Goal: Navigation & Orientation: Find specific page/section

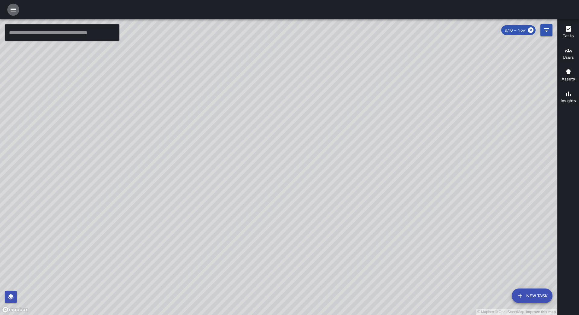
click at [11, 10] on icon "button" at bounding box center [13, 10] width 5 height 4
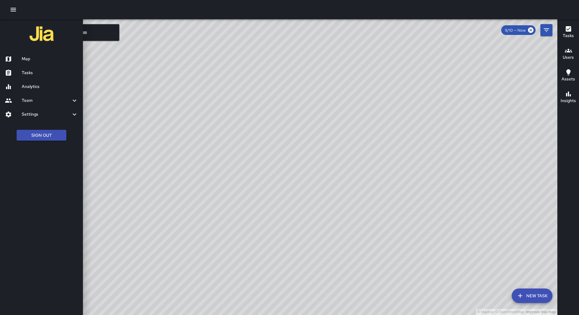
click at [37, 71] on h6 "Tasks" at bounding box center [50, 73] width 56 height 7
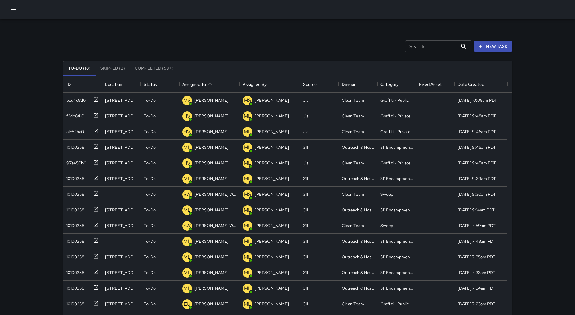
scroll to position [251, 444]
click at [219, 84] on div "Assigned To" at bounding box center [209, 84] width 54 height 17
click at [8, 8] on button "button" at bounding box center [13, 10] width 12 height 12
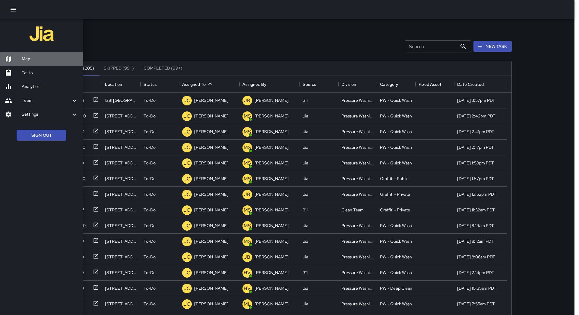
click at [41, 59] on h6 "Map" at bounding box center [50, 59] width 56 height 7
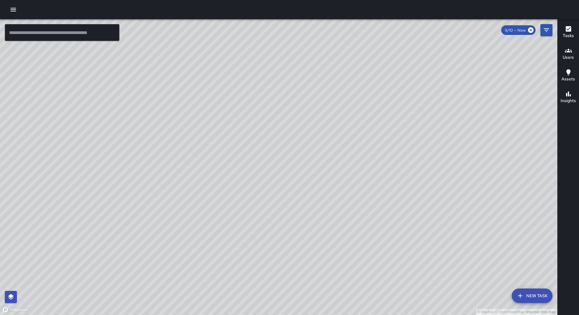
click at [12, 9] on icon "button" at bounding box center [13, 9] width 7 height 7
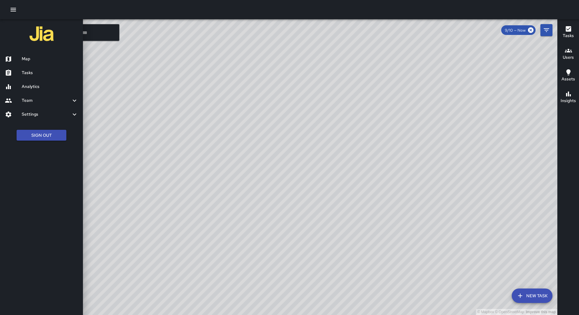
drag, startPoint x: 55, startPoint y: 67, endPoint x: 51, endPoint y: 70, distance: 4.5
click at [55, 67] on div "Tasks" at bounding box center [41, 73] width 83 height 14
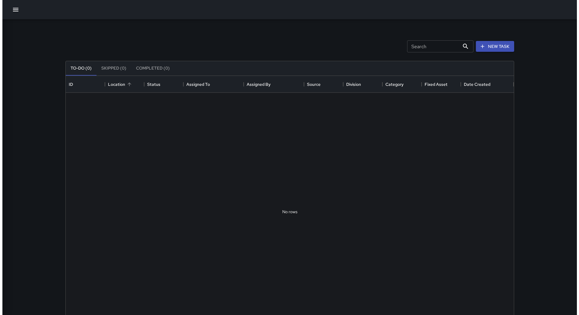
scroll to position [5, 5]
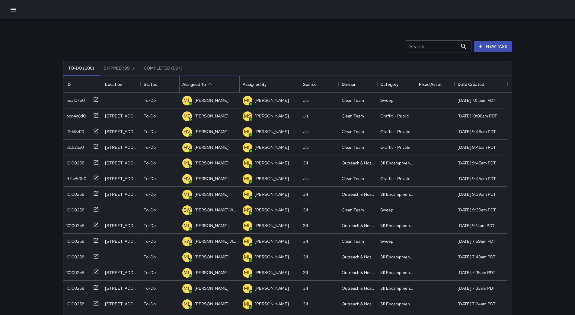
click at [217, 90] on div "Assigned To" at bounding box center [209, 84] width 54 height 17
click at [12, 11] on icon "button" at bounding box center [13, 10] width 5 height 4
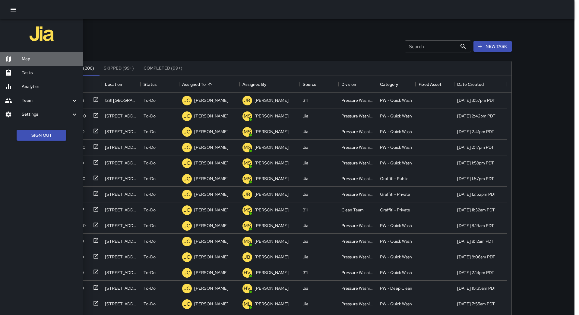
drag, startPoint x: 28, startPoint y: 56, endPoint x: 238, endPoint y: 302, distance: 323.2
click at [29, 57] on h6 "Map" at bounding box center [50, 59] width 56 height 7
